Goal: Check status: Check status

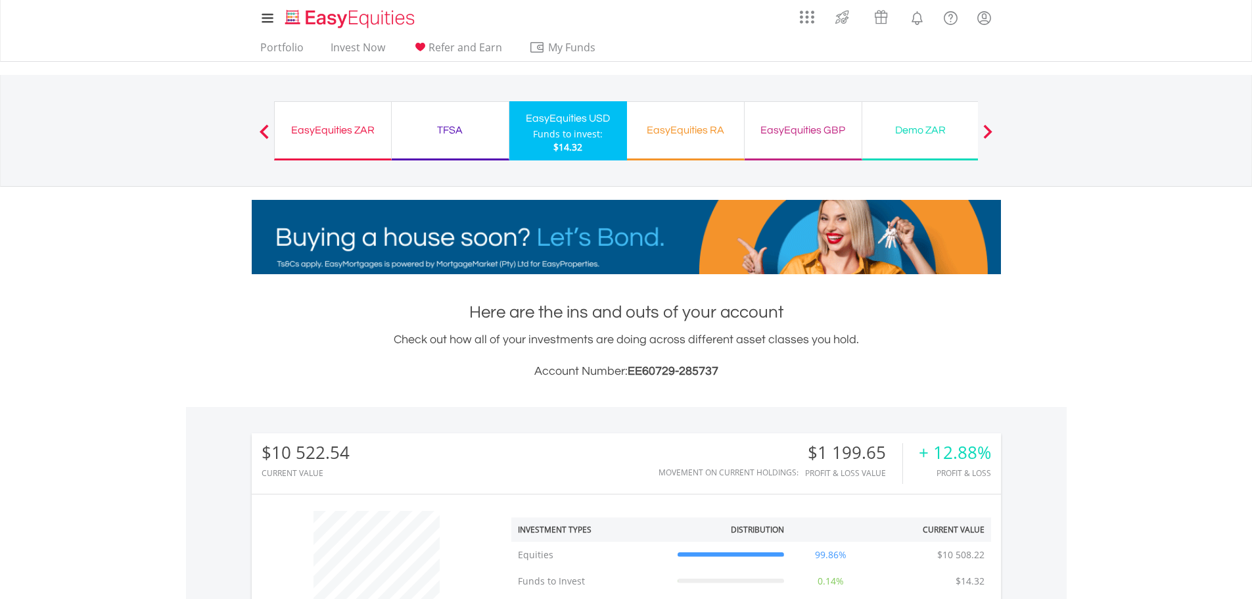
scroll to position [126, 250]
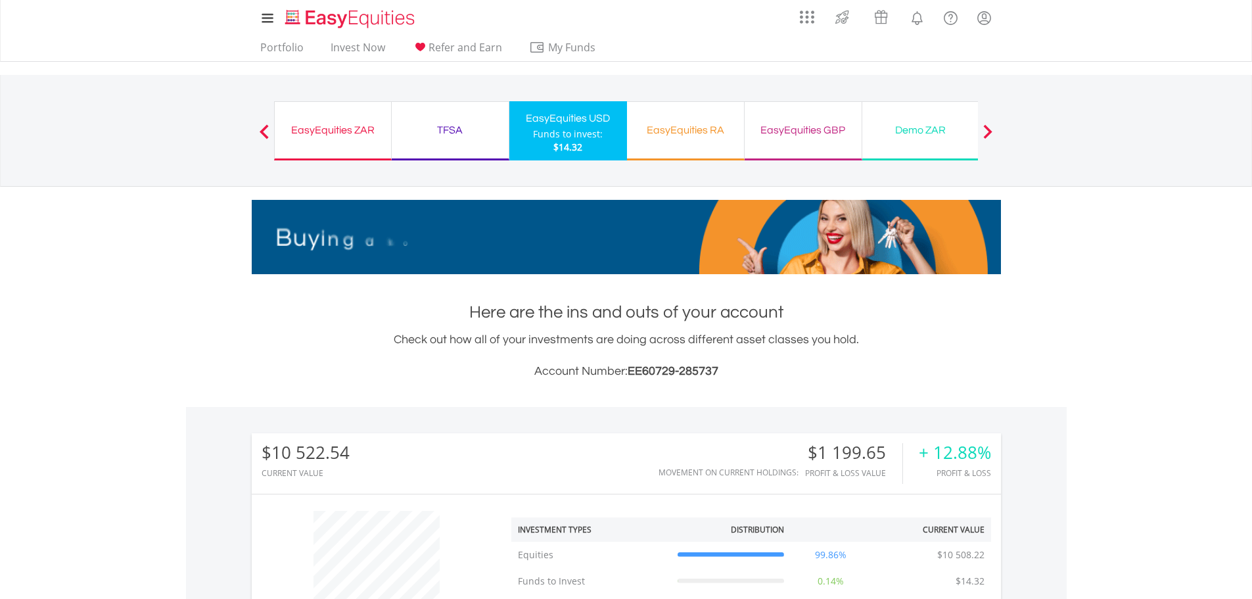
click at [388, 127] on div "EasyEquities ZAR Funds to invest: $14.32" at bounding box center [333, 130] width 118 height 59
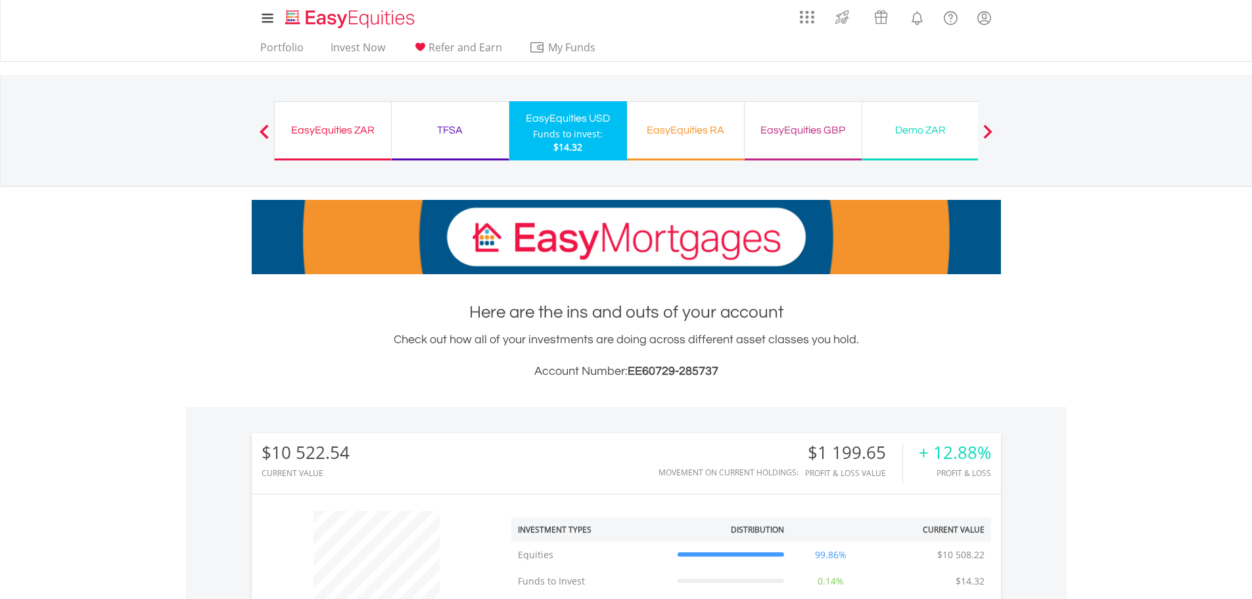
click at [331, 132] on div "EasyEquities ZAR" at bounding box center [333, 130] width 101 height 18
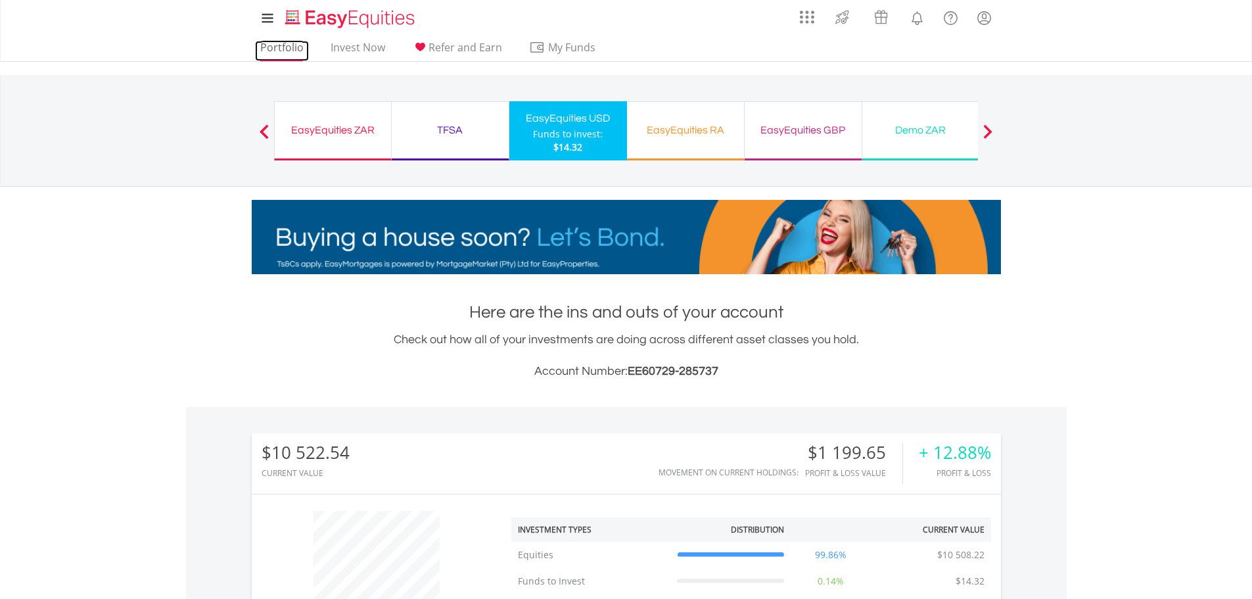
click at [286, 41] on link "Portfolio" at bounding box center [282, 51] width 54 height 20
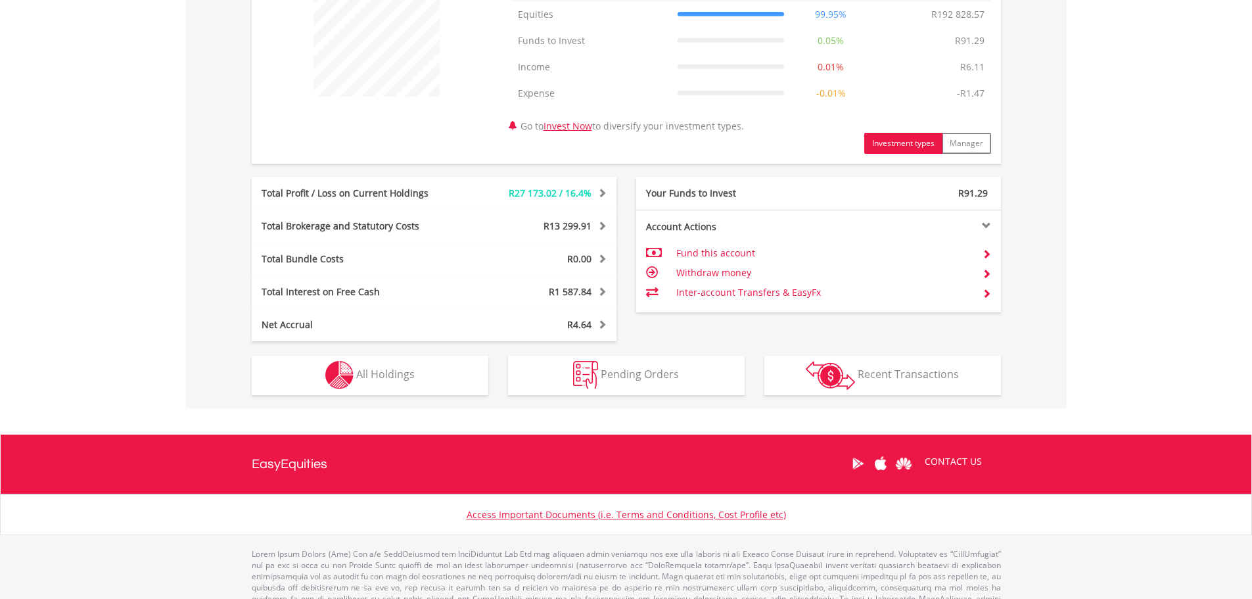
scroll to position [543, 0]
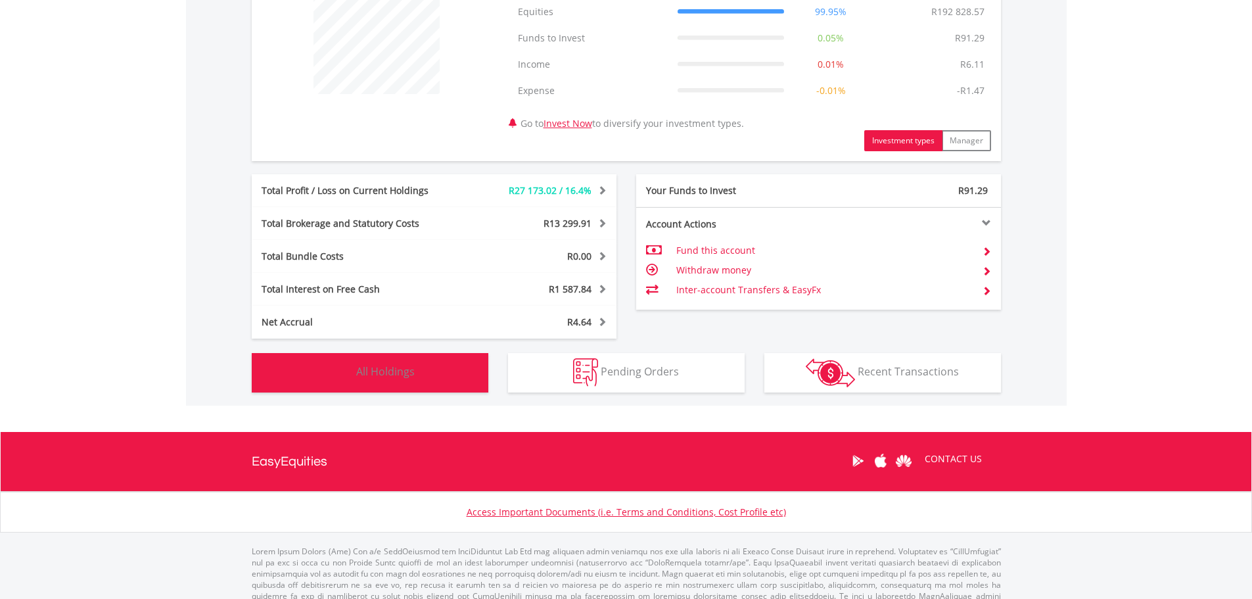
click at [390, 361] on button "Holdings All Holdings" at bounding box center [370, 372] width 237 height 39
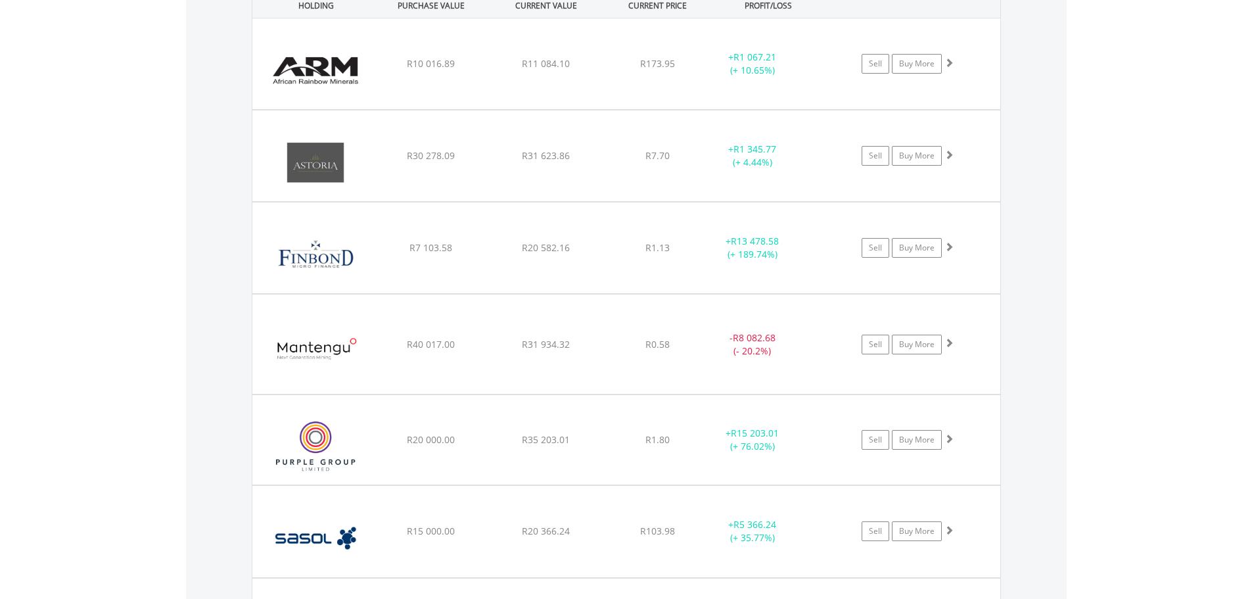
scroll to position [1020, 0]
click at [400, 110] on div "﻿ Mantengu Mining Limited R40 017.00 R31 934.32 R0.58 - R8 082.68 (- 20.2%) Sel…" at bounding box center [626, 64] width 748 height 91
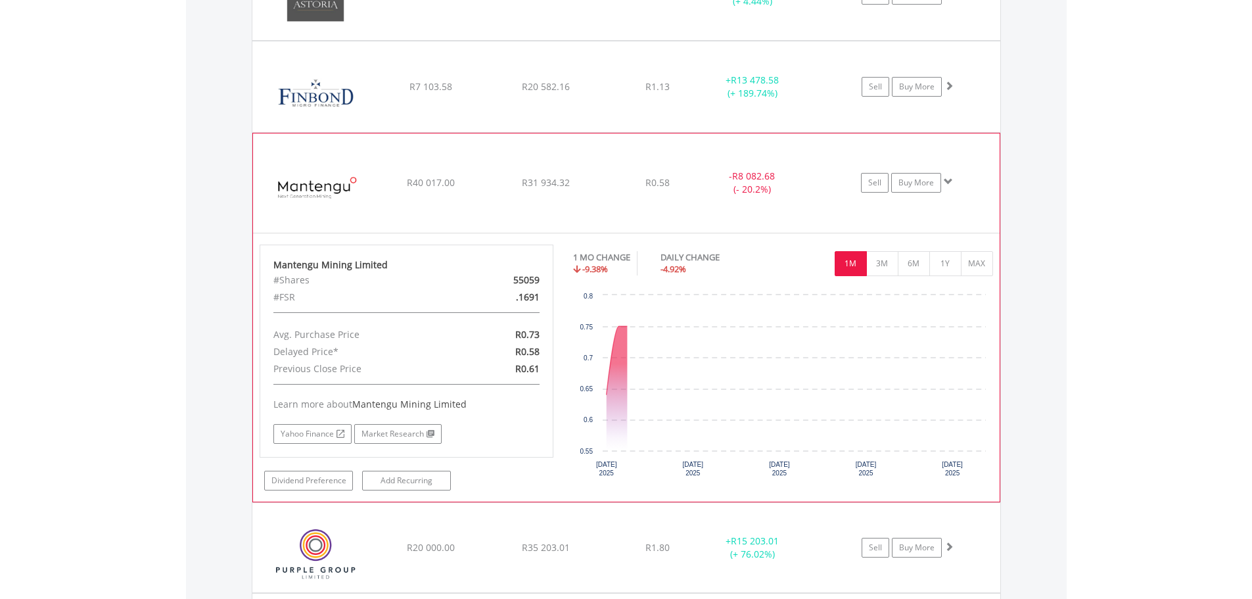
scroll to position [1184, 0]
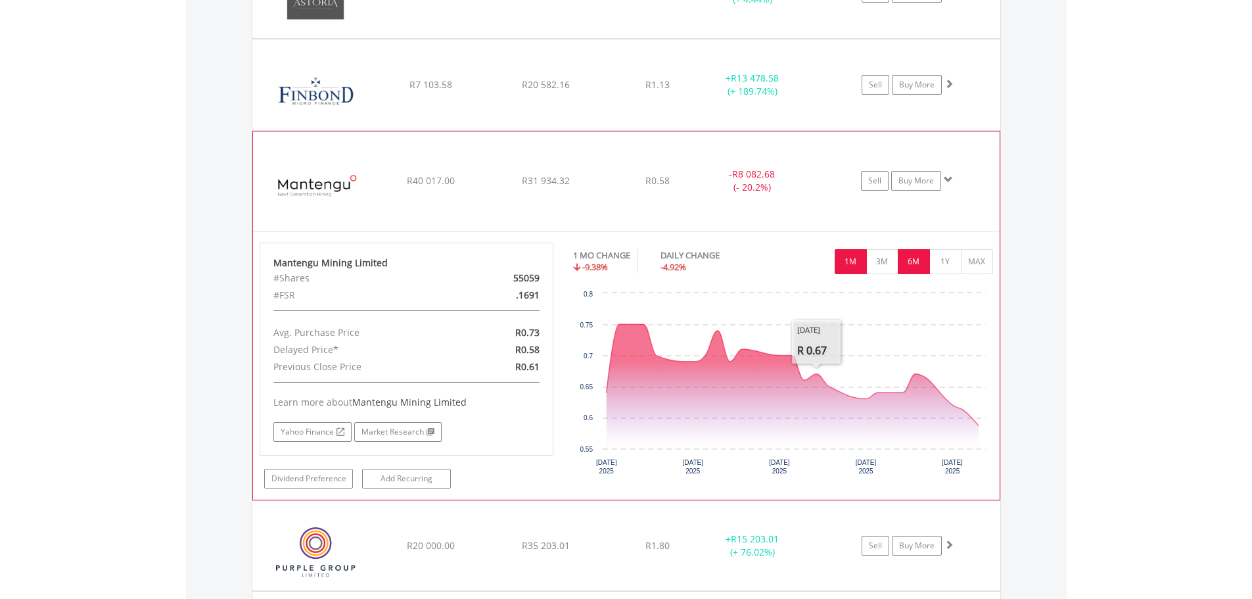
click at [909, 269] on button "6M" at bounding box center [914, 261] width 32 height 25
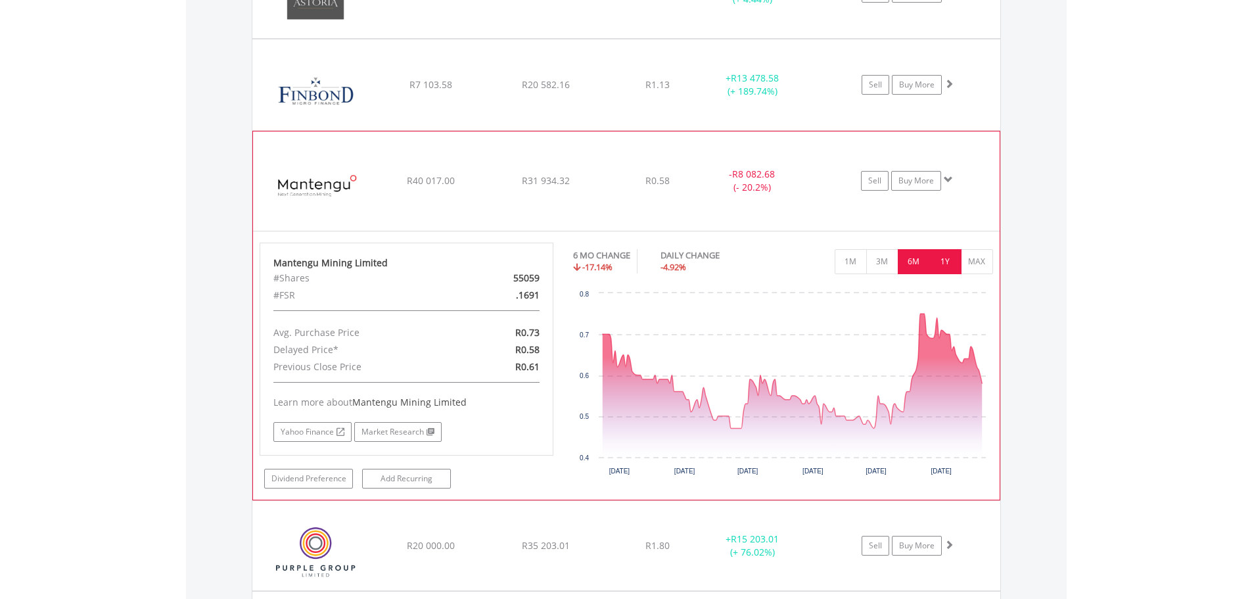
click at [953, 269] on button "1Y" at bounding box center [945, 261] width 32 height 25
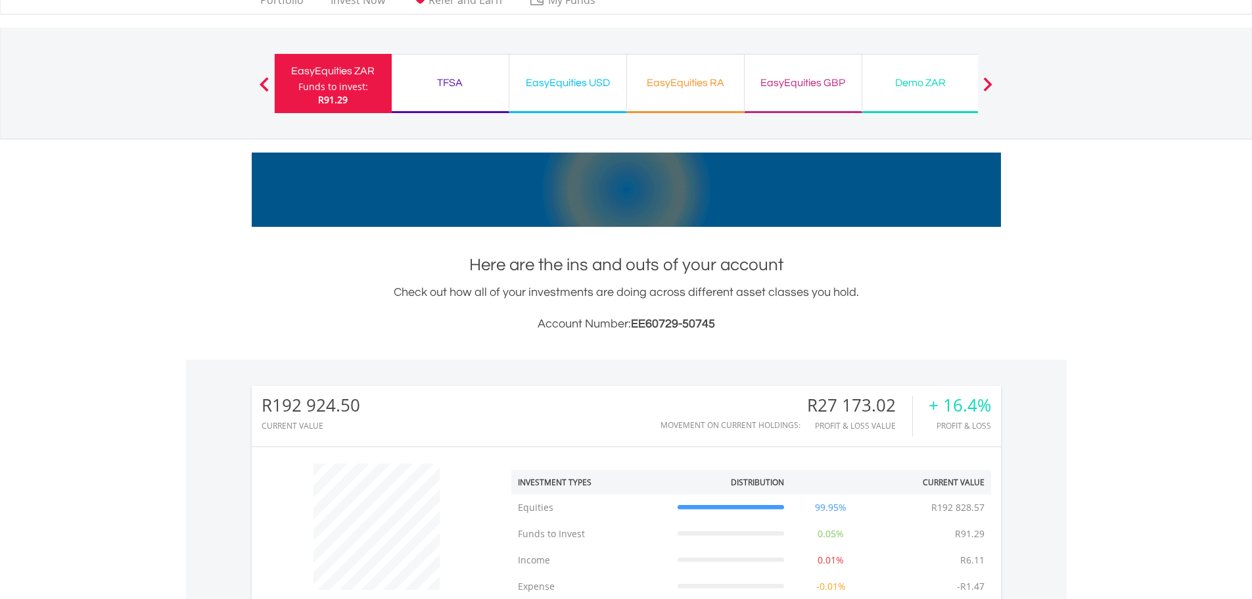
scroll to position [0, 0]
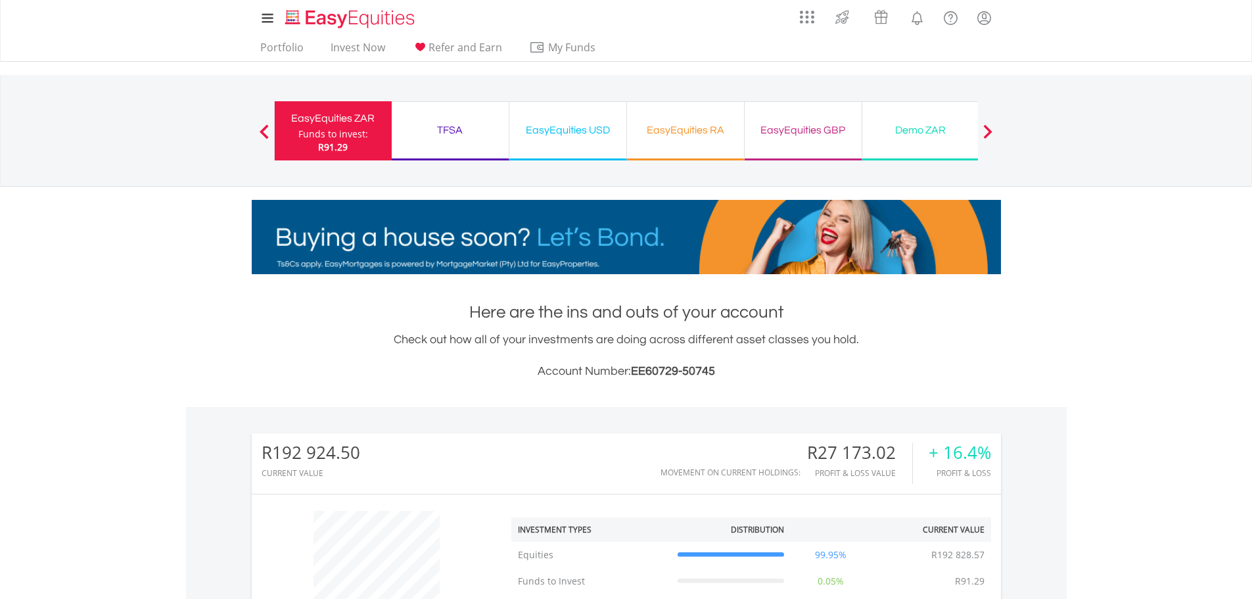
click at [595, 124] on div "EasyEquities USD" at bounding box center [567, 130] width 101 height 18
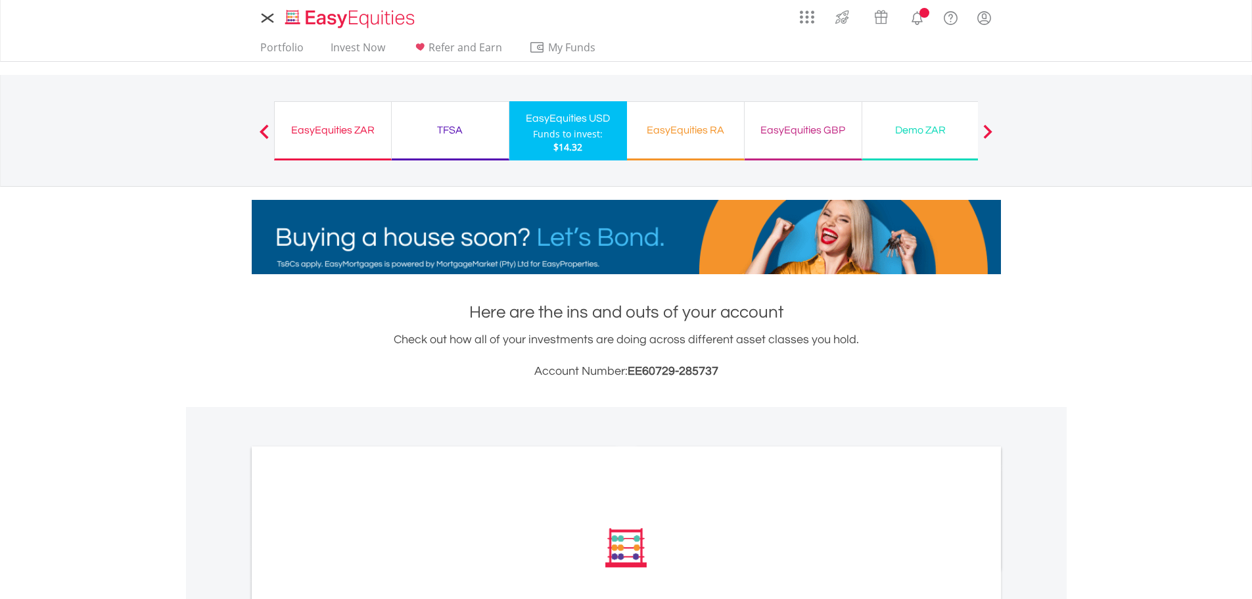
scroll to position [334, 0]
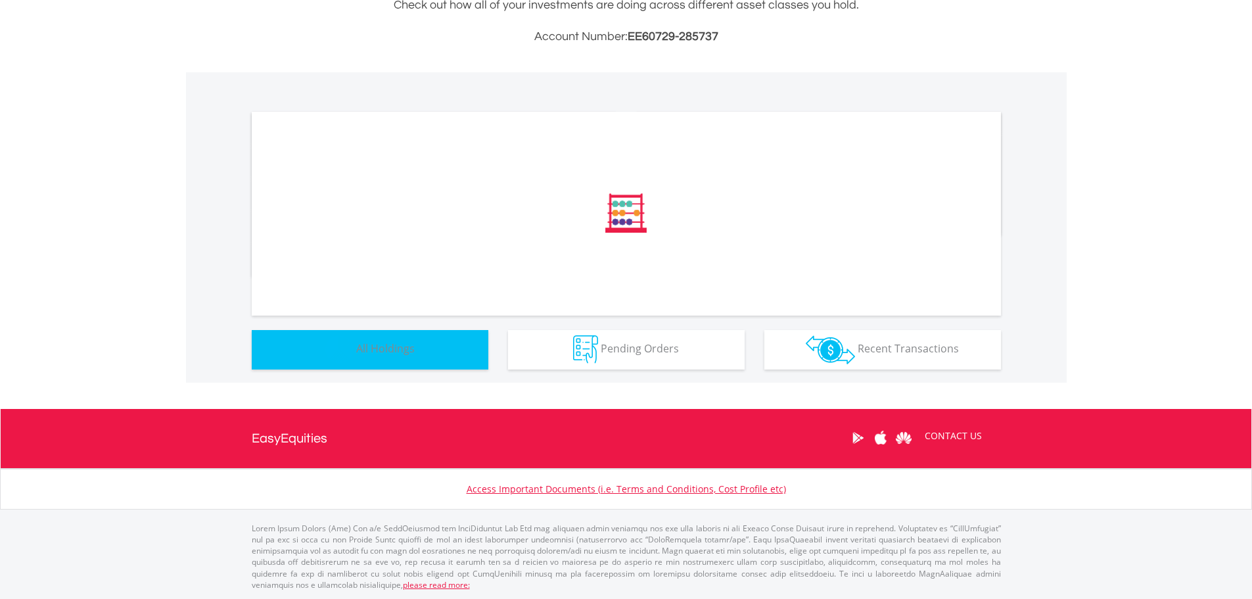
click at [378, 330] on button "Holdings All Holdings" at bounding box center [370, 349] width 237 height 39
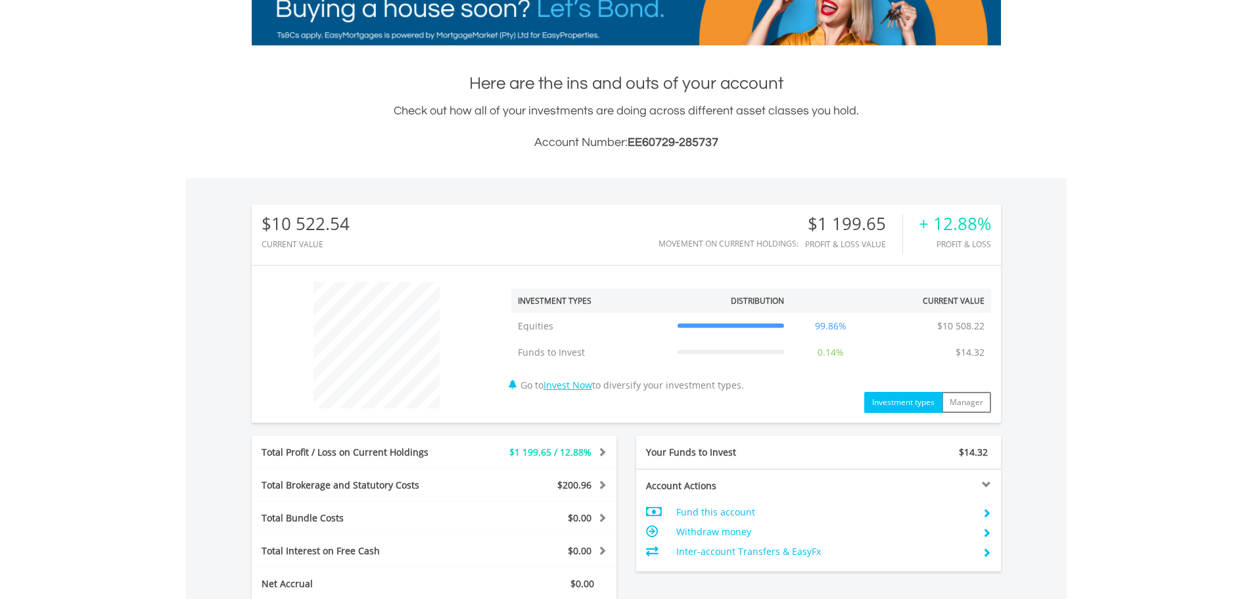
scroll to position [0, 0]
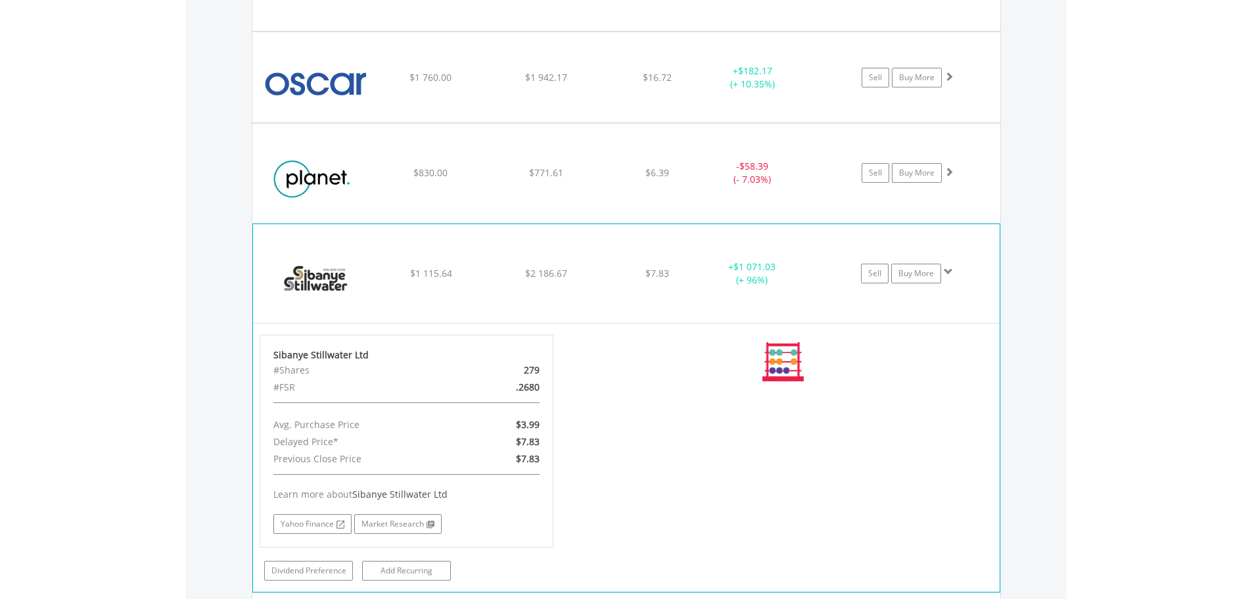
scroll to position [1260, 0]
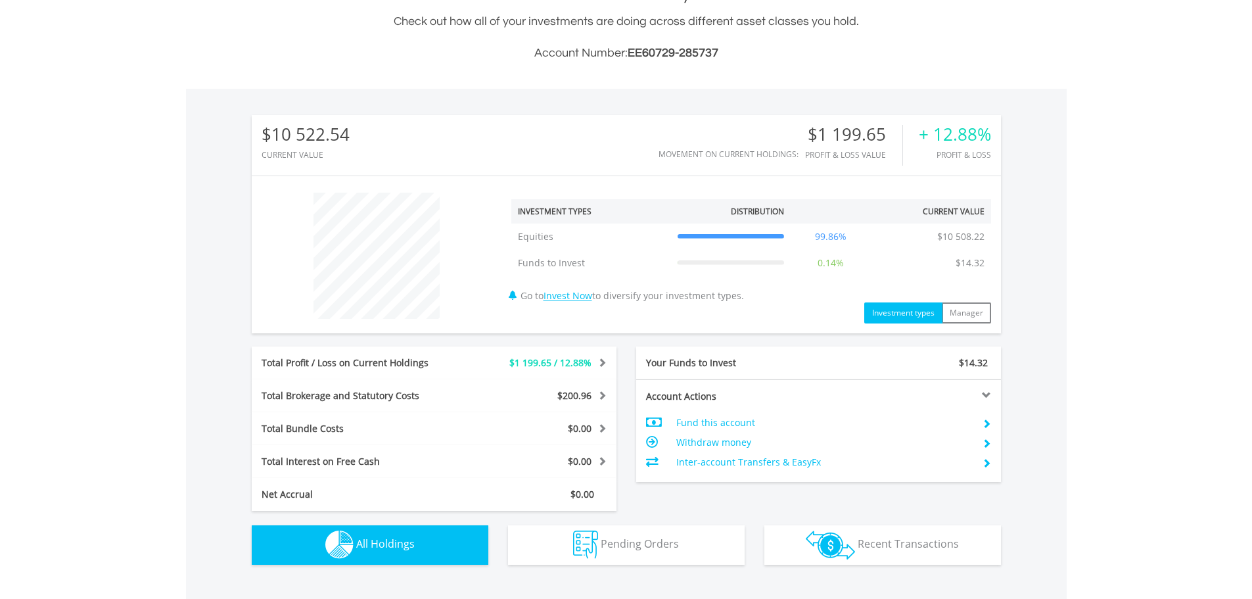
scroll to position [0, 0]
